Goal: Information Seeking & Learning: Learn about a topic

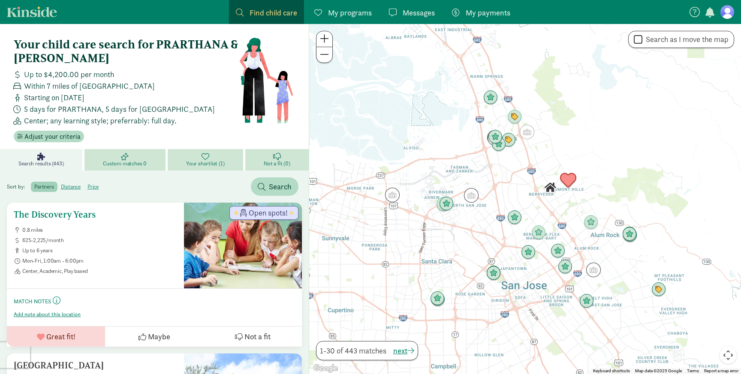
click at [97, 222] on div "The Discovery Years 0.8 miles 625-2,225/month up to 6 years Mon-Fri, 1:00am - 6…" at bounding box center [95, 242] width 163 height 65
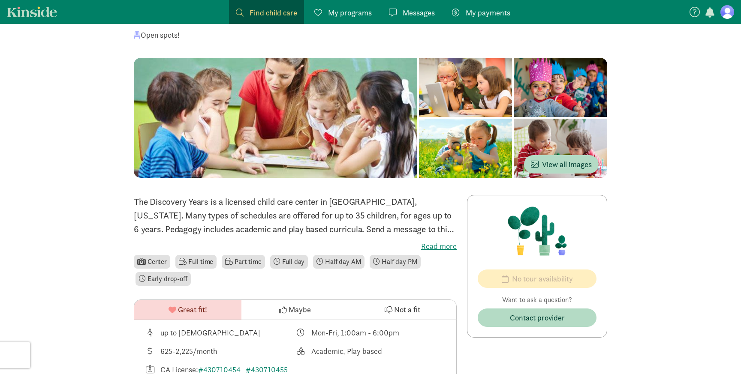
scroll to position [75, 0]
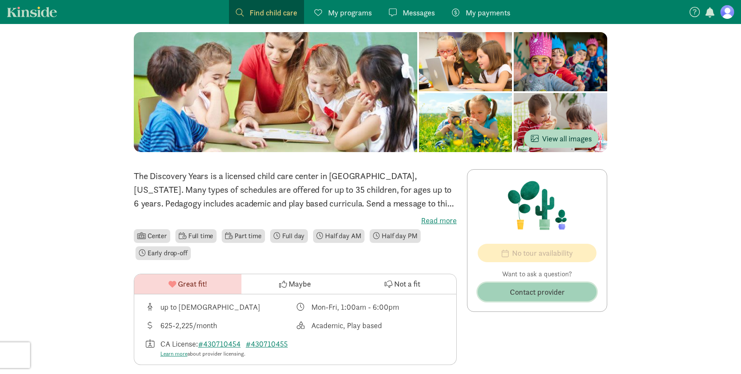
click at [520, 287] on span "Contact provider" at bounding box center [537, 292] width 55 height 12
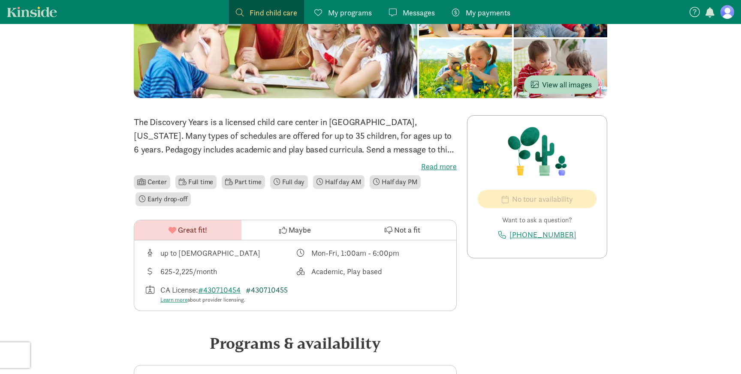
scroll to position [129, 0]
click at [446, 165] on label "Read more" at bounding box center [295, 166] width 323 height 10
click at [0, 0] on input "Read more" at bounding box center [0, 0] width 0 height 0
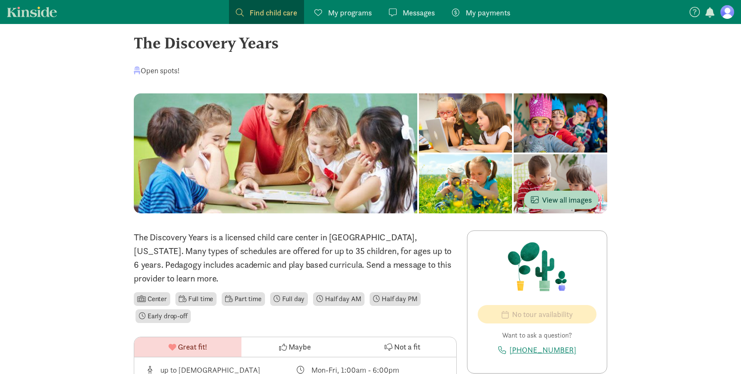
scroll to position [14, 0]
drag, startPoint x: 136, startPoint y: 42, endPoint x: 289, endPoint y: 46, distance: 152.3
click at [289, 46] on div "The Discovery Years" at bounding box center [370, 42] width 473 height 23
copy div "The Discovery Years"
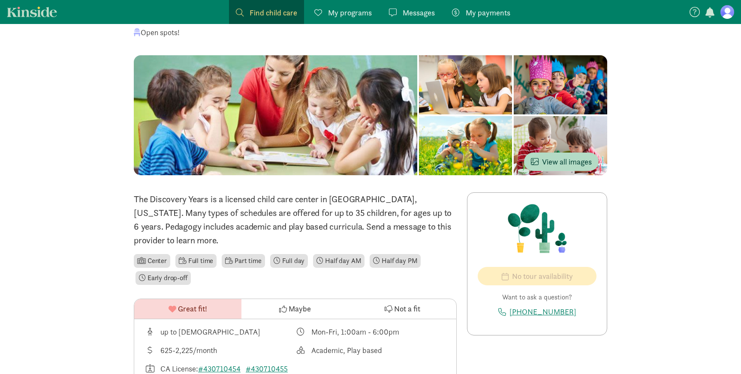
scroll to position [0, 0]
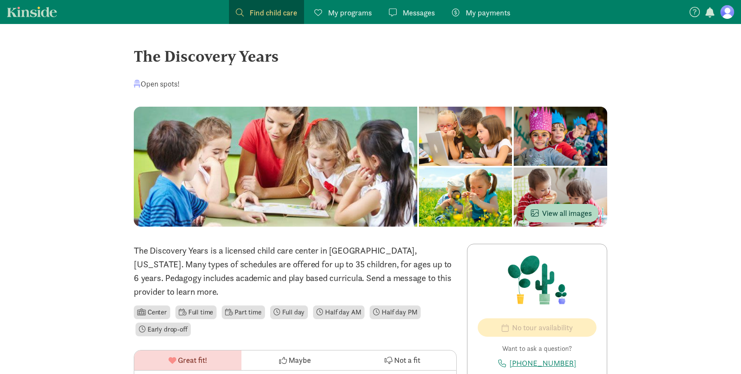
click at [339, 15] on span "My programs" at bounding box center [350, 13] width 44 height 12
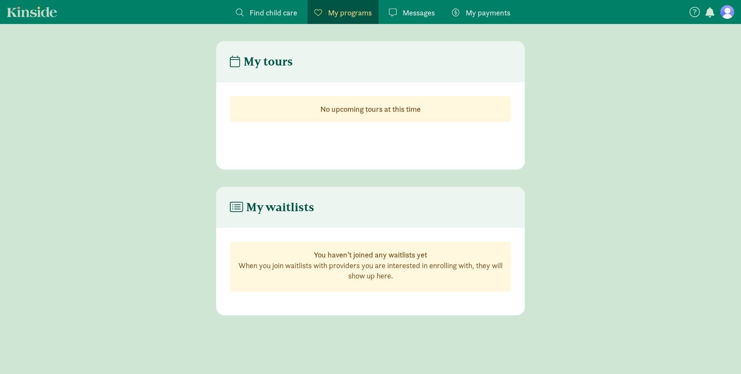
click at [279, 15] on span "Find child care" at bounding box center [274, 13] width 48 height 12
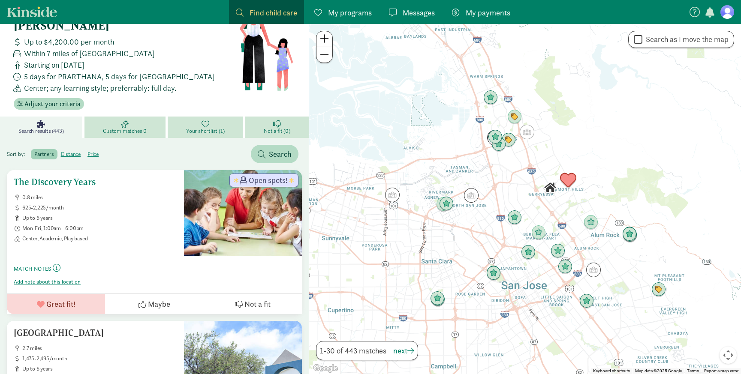
scroll to position [36, 0]
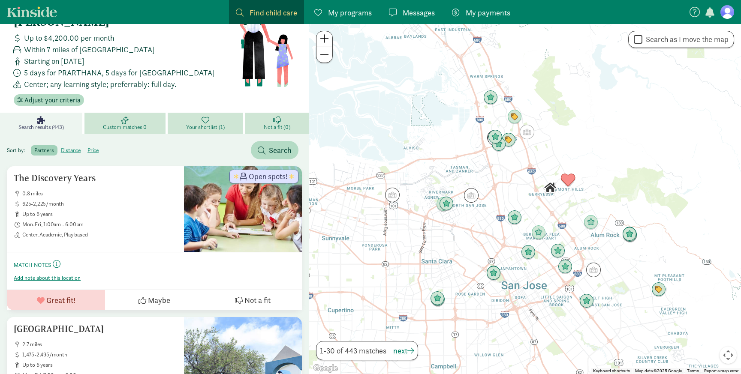
click at [509, 161] on div at bounding box center [525, 199] width 432 height 350
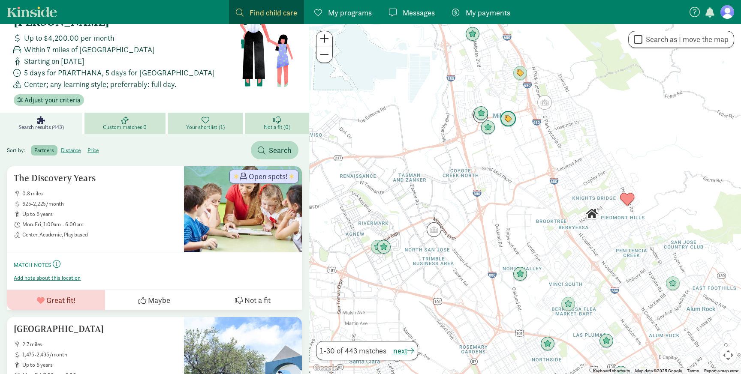
click at [509, 125] on img "Click to see details" at bounding box center [508, 119] width 16 height 16
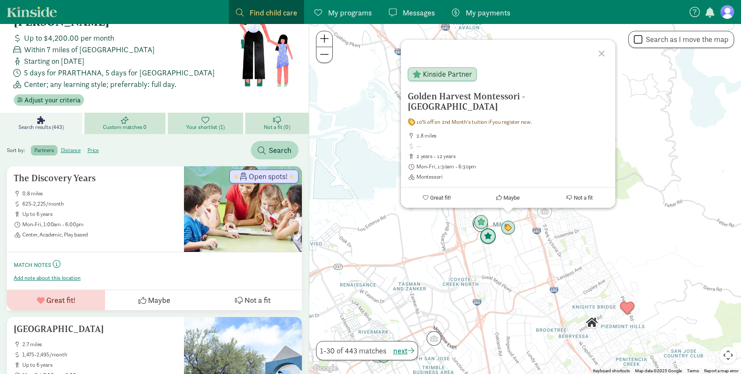
click at [488, 237] on img "Click to see details" at bounding box center [488, 237] width 16 height 16
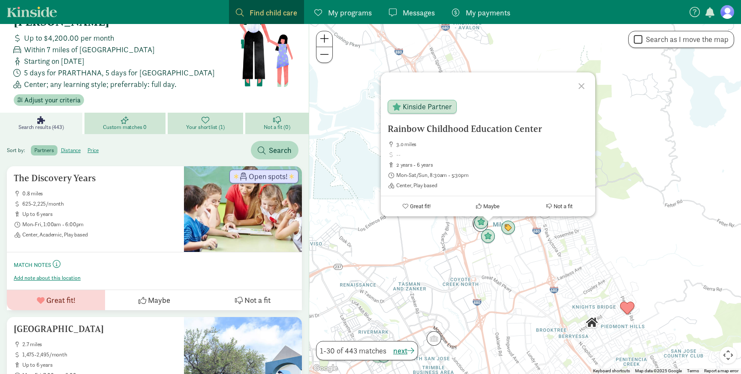
click at [504, 251] on div "To navigate, press the arrow keys. Rainbow Childhood Education Center 3.0 miles…" at bounding box center [525, 199] width 432 height 350
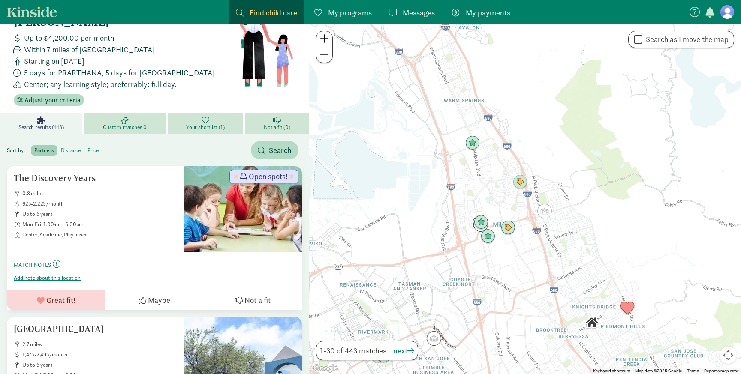
click at [504, 251] on div "To navigate, press the arrow keys." at bounding box center [525, 199] width 432 height 350
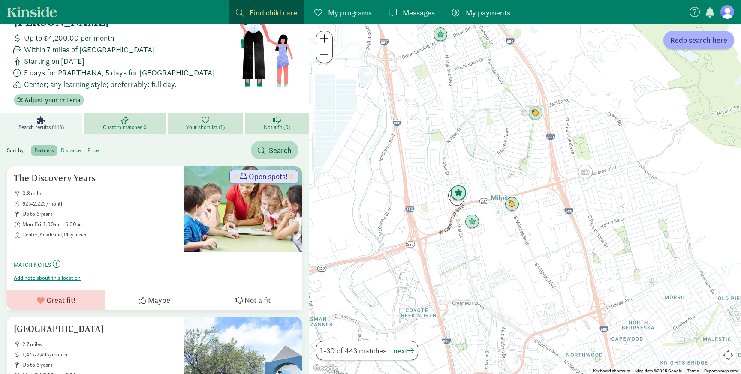
click at [459, 196] on img "Click to see details" at bounding box center [458, 193] width 16 height 16
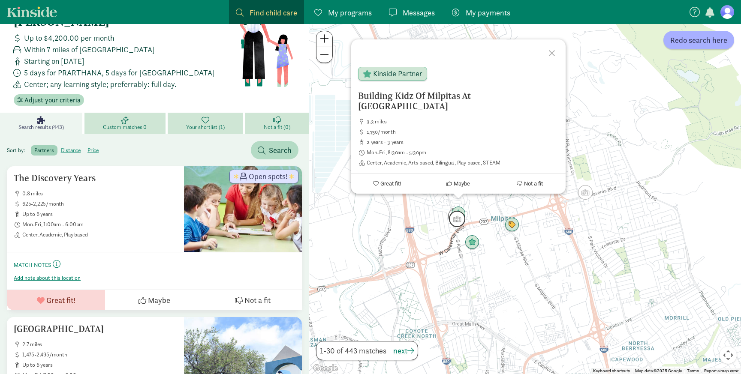
click at [456, 221] on img "Click to see details" at bounding box center [457, 219] width 16 height 16
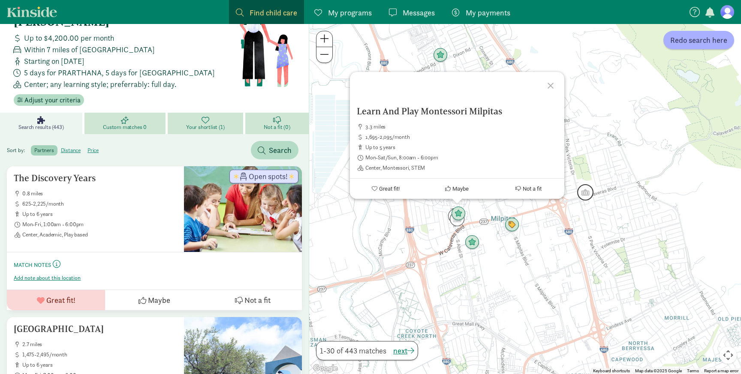
click at [588, 196] on img "Click to see details" at bounding box center [585, 192] width 16 height 16
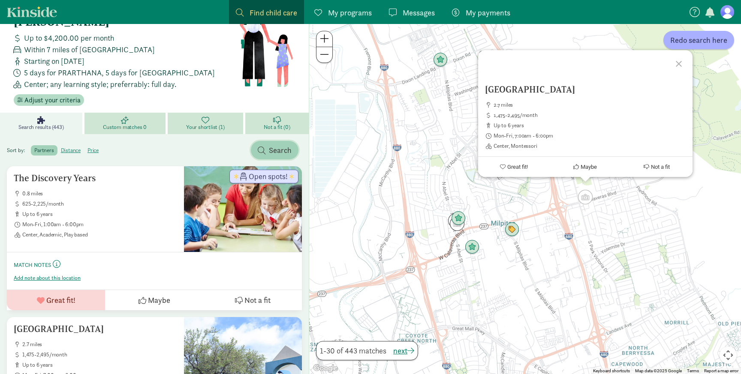
click at [264, 145] on span "Search" at bounding box center [275, 150] width 34 height 12
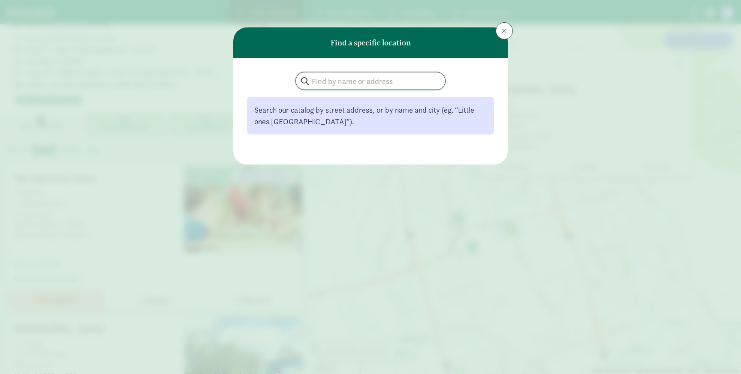
click at [336, 84] on input "search" at bounding box center [370, 80] width 149 height 17
click at [506, 34] on span at bounding box center [504, 30] width 5 height 7
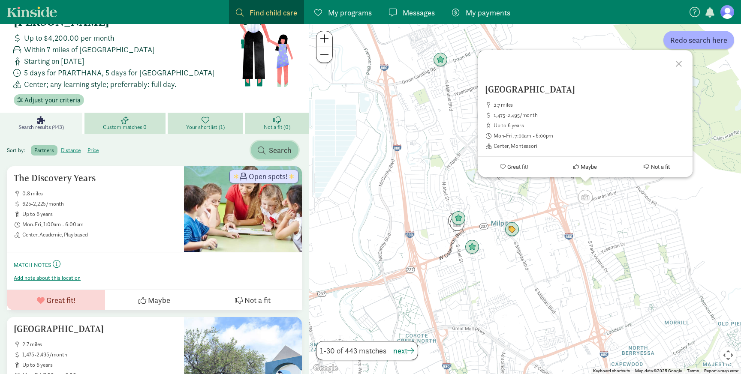
click at [272, 153] on span "Search" at bounding box center [280, 150] width 23 height 12
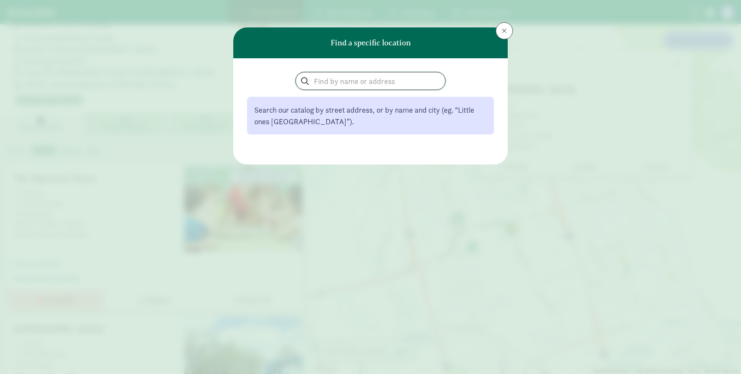
click at [323, 76] on input "search" at bounding box center [370, 80] width 149 height 17
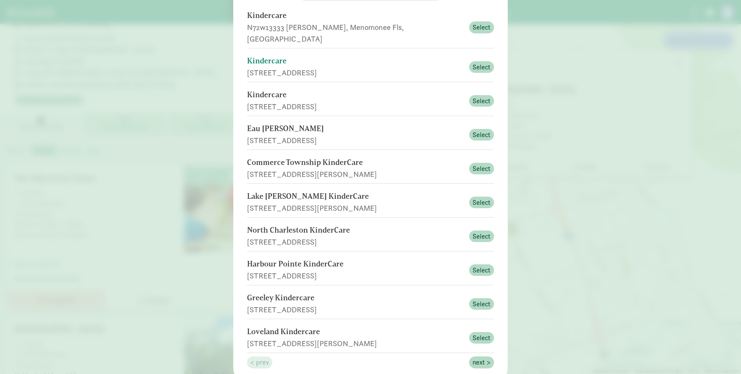
scroll to position [114, 0]
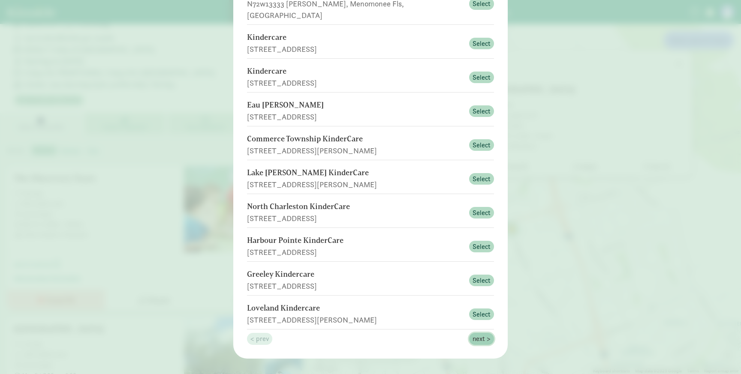
click at [484, 334] on span "next >" at bounding box center [482, 339] width 18 height 10
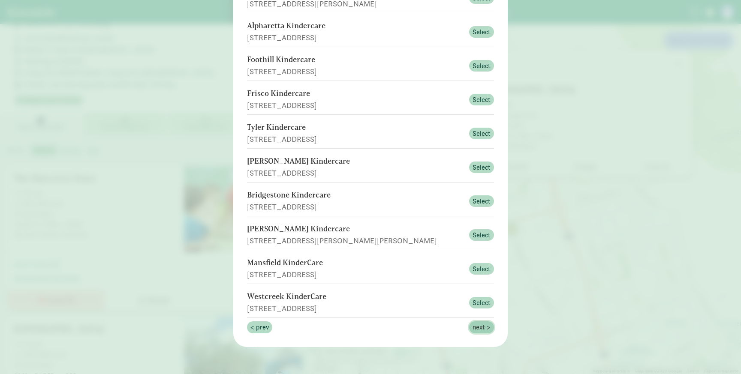
click at [485, 328] on span "next >" at bounding box center [482, 327] width 18 height 10
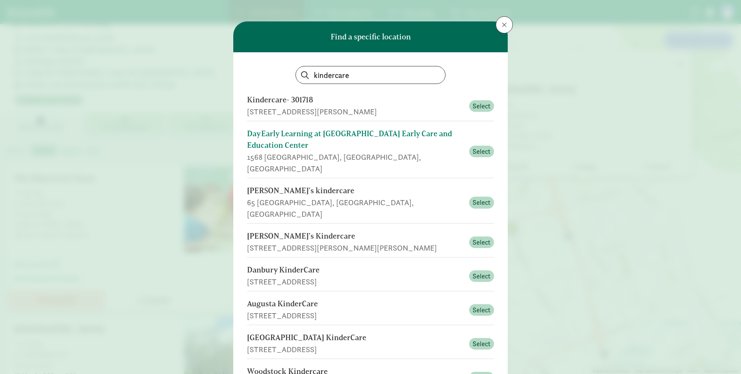
scroll to position [0, 0]
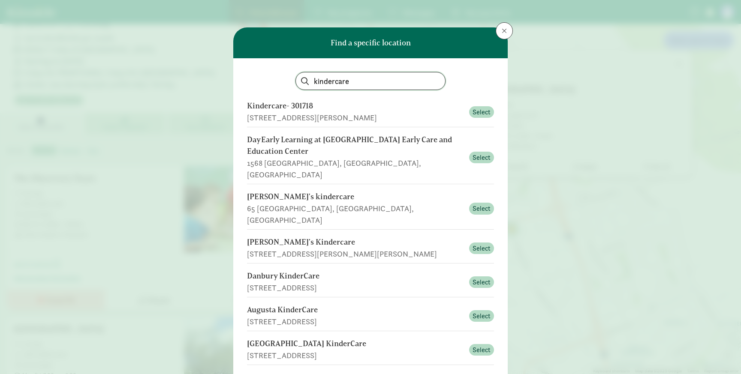
click at [361, 75] on input "kindercare" at bounding box center [370, 80] width 149 height 17
click at [365, 81] on input "kindercare" at bounding box center [370, 80] width 149 height 17
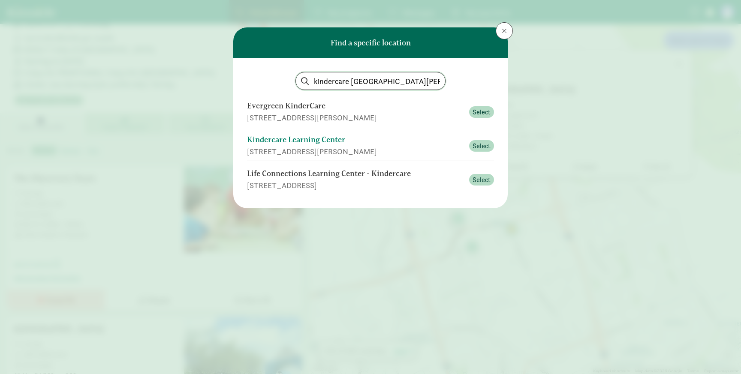
type input "kindercare san jose"
click at [439, 139] on div "Kindercare Learning Center" at bounding box center [355, 140] width 217 height 12
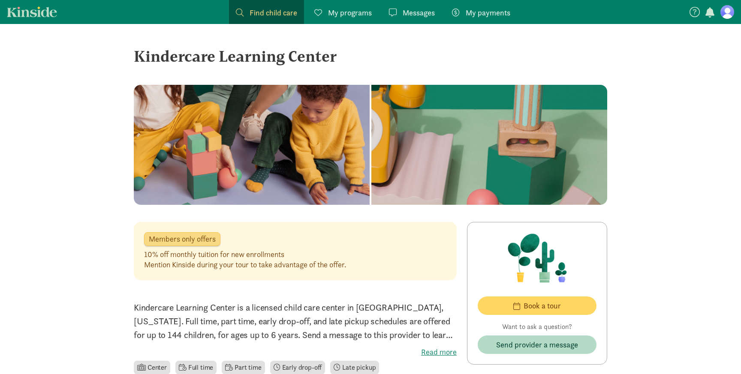
click at [256, 14] on span "Find child care" at bounding box center [274, 13] width 48 height 12
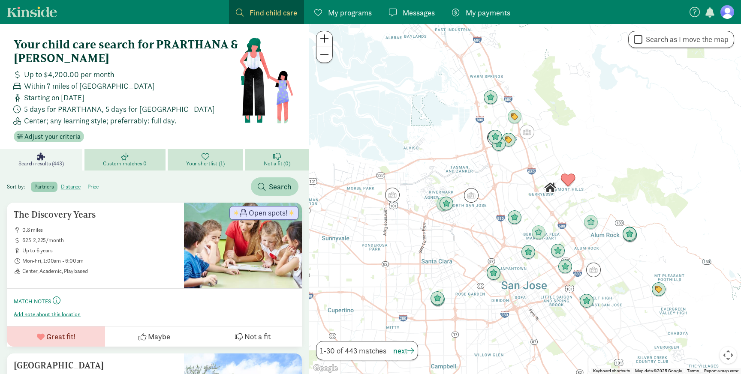
click at [90, 186] on label "price" at bounding box center [93, 187] width 18 height 10
click at [87, 184] on input "price" at bounding box center [87, 184] width 0 height 0
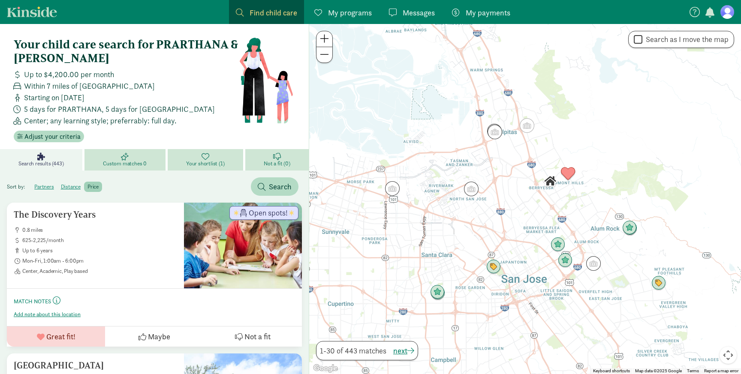
click at [517, 222] on div at bounding box center [525, 199] width 432 height 350
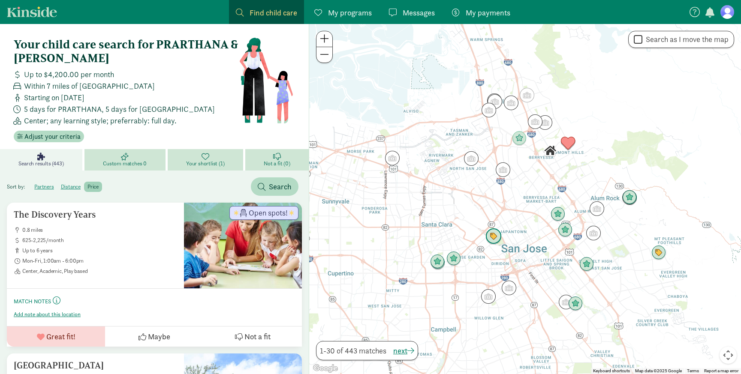
click at [490, 239] on img "Click to see details" at bounding box center [493, 237] width 16 height 16
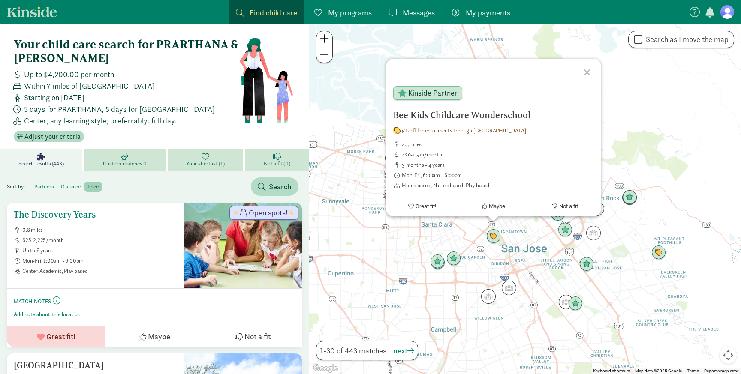
click at [132, 273] on span "Center, Academic, Play based" at bounding box center [99, 271] width 155 height 7
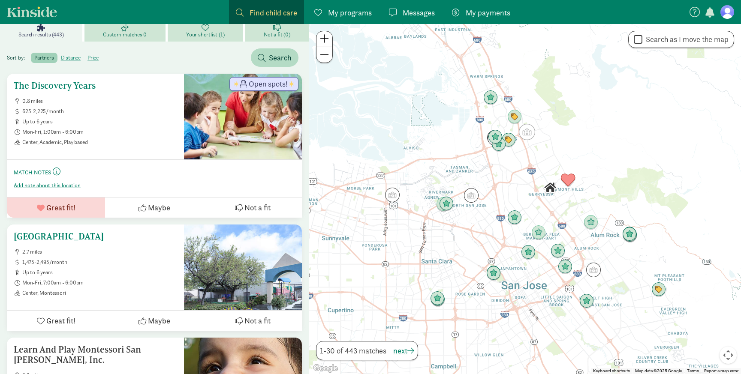
scroll to position [129, 0]
click at [160, 271] on span "up to 6 years" at bounding box center [99, 272] width 155 height 7
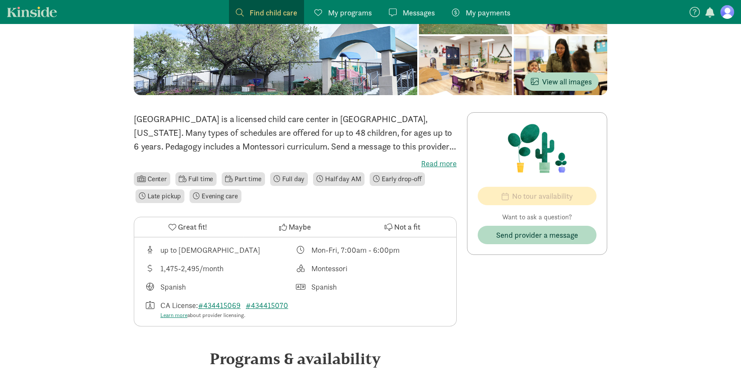
scroll to position [111, 0]
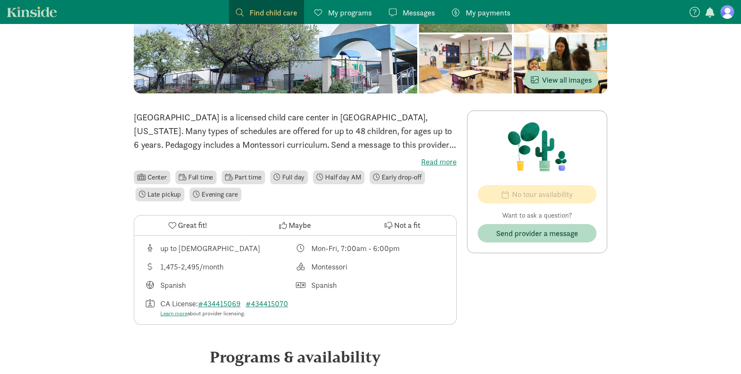
click at [429, 161] on label "Read more" at bounding box center [295, 162] width 323 height 10
click at [0, 0] on input "Read more" at bounding box center [0, 0] width 0 height 0
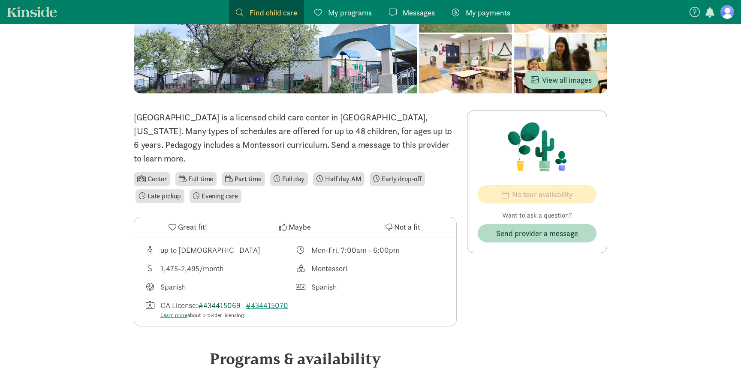
click at [227, 303] on link "#434415069" at bounding box center [219, 306] width 42 height 10
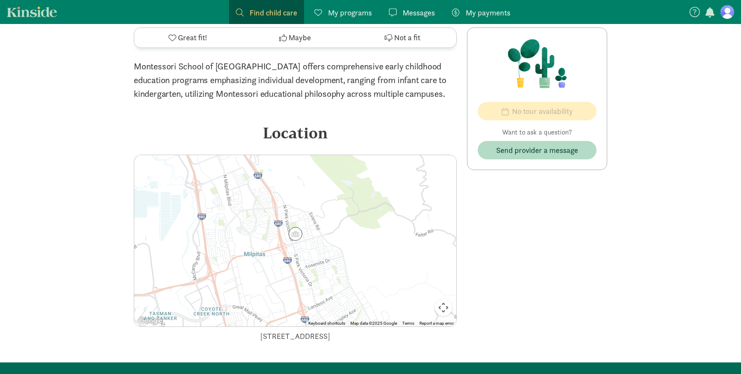
scroll to position [1020, 0]
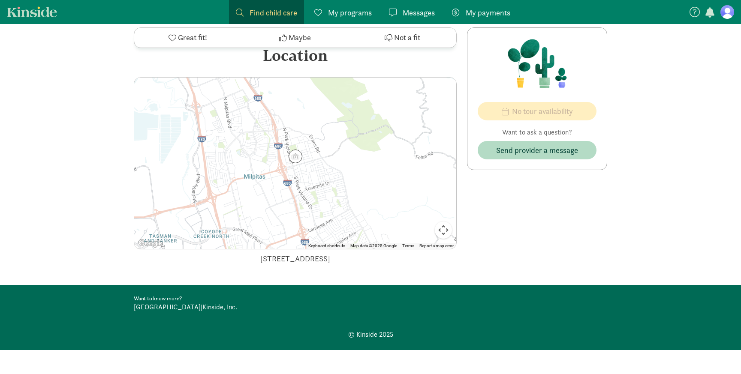
click at [39, 8] on link "Kinside" at bounding box center [32, 11] width 50 height 11
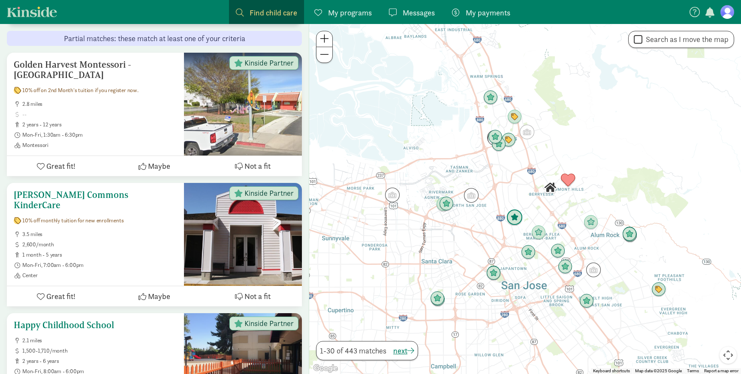
scroll to position [1005, 0]
click at [96, 190] on h5 "[PERSON_NAME] Commons KinderCare" at bounding box center [95, 200] width 163 height 21
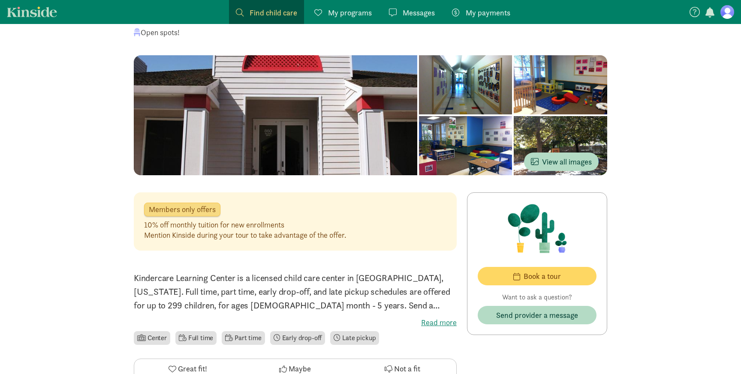
scroll to position [46, 0]
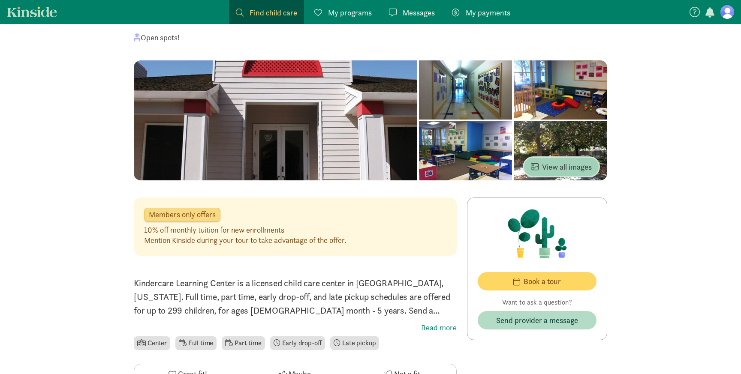
click at [541, 164] on span "View all images" at bounding box center [561, 167] width 61 height 12
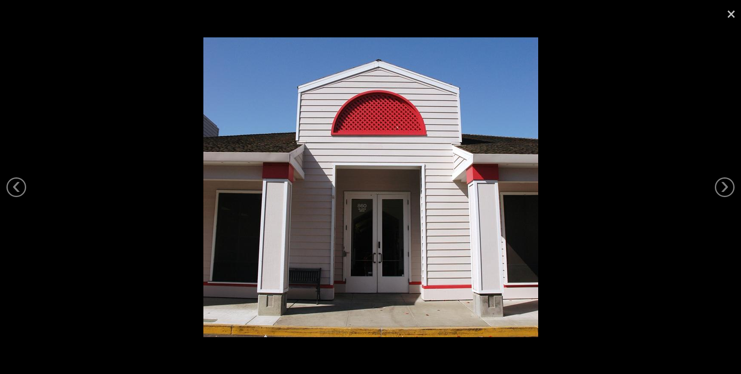
click at [731, 17] on link "×" at bounding box center [731, 13] width 20 height 26
